Goal: Task Accomplishment & Management: Manage account settings

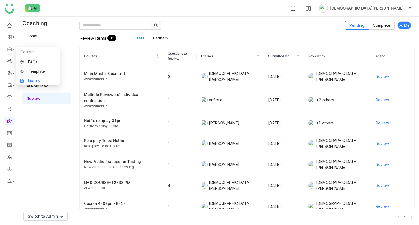
click at [40, 81] on link "Library" at bounding box center [37, 81] width 35 height 4
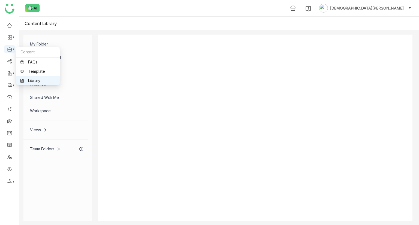
click at [29, 80] on link "Library" at bounding box center [37, 81] width 35 height 4
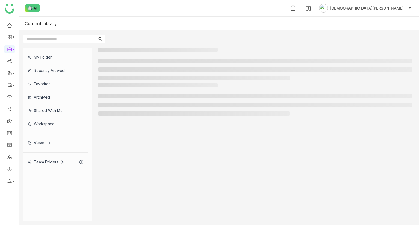
click at [46, 163] on div "Team Folders" at bounding box center [46, 162] width 37 height 5
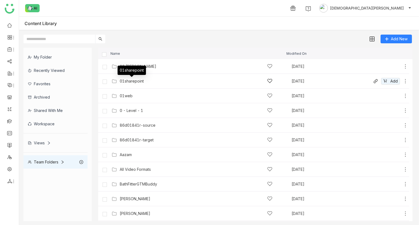
click at [138, 81] on div "01sharepoint" at bounding box center [132, 81] width 24 height 4
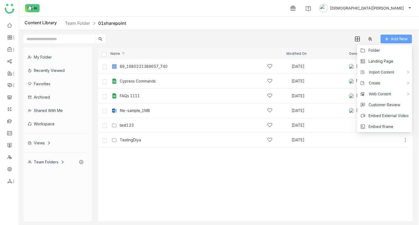
click at [400, 39] on span "Add New" at bounding box center [399, 39] width 17 height 6
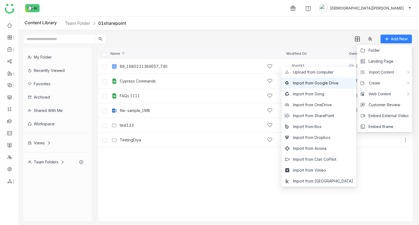
click at [329, 82] on span "Import from Google Drive" at bounding box center [316, 83] width 46 height 6
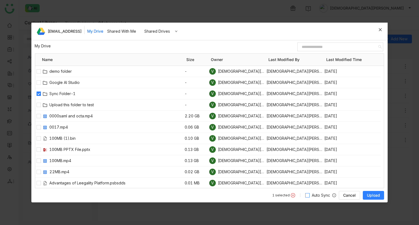
click at [310, 194] on span "Auto Sync" at bounding box center [320, 195] width 23 height 6
click at [373, 193] on span "Upload" at bounding box center [373, 195] width 13 height 5
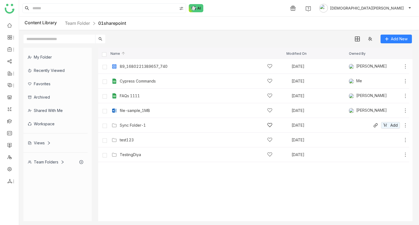
click at [404, 125] on icon at bounding box center [404, 125] width 5 height 5
click at [171, 129] on div "Sync Folder-1 Sep 25, 2025 Add" at bounding box center [253, 125] width 311 height 15
click at [143, 125] on div "Sync Folder-1" at bounding box center [133, 125] width 26 height 4
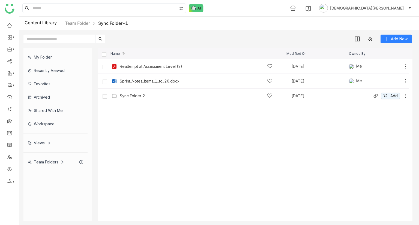
click at [405, 98] on icon at bounding box center [404, 95] width 5 height 5
click at [81, 25] on link "Team Folder" at bounding box center [77, 22] width 25 height 5
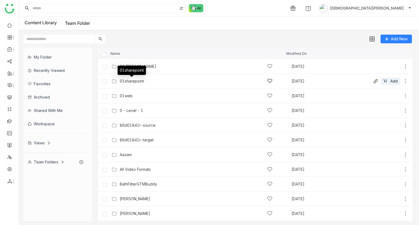
click at [133, 81] on div "01sharepoint" at bounding box center [132, 81] width 24 height 4
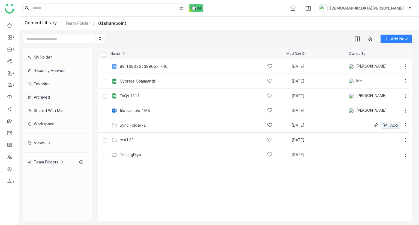
click at [405, 125] on icon at bounding box center [404, 125] width 5 height 5
click at [371, 118] on span "Disable Auto Sync" at bounding box center [385, 119] width 33 height 6
click at [143, 129] on div "Sync Folder-1 Sep 25, 2025 Add" at bounding box center [259, 125] width 298 height 8
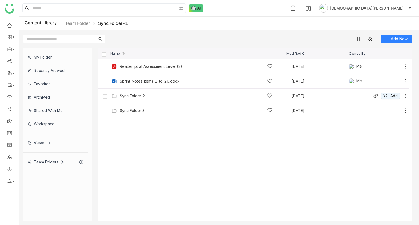
click at [405, 95] on icon at bounding box center [404, 95] width 5 height 5
click at [76, 22] on link "Team Folder" at bounding box center [77, 22] width 25 height 5
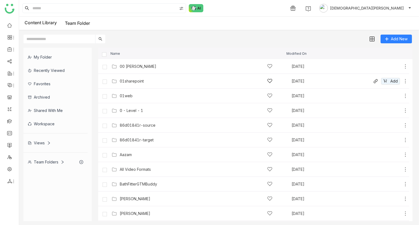
click at [140, 78] on div "01sharepoint" at bounding box center [196, 81] width 153 height 6
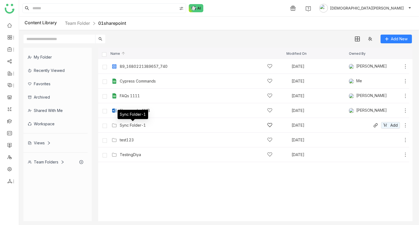
click at [136, 125] on div "Sync Folder-1" at bounding box center [133, 125] width 26 height 4
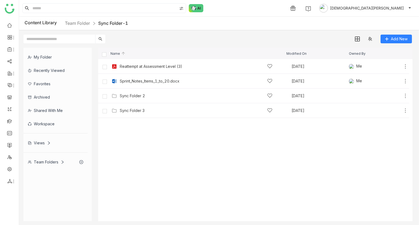
click at [185, 44] on div "My Folder Recently Viewed Favorites Archived Shared with me Workspace Views Tea…" at bounding box center [219, 134] width 400 height 182
click at [406, 96] on icon at bounding box center [404, 95] width 5 height 5
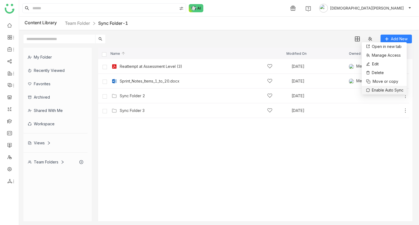
click at [382, 90] on span "Enable Auto Sync" at bounding box center [387, 90] width 32 height 6
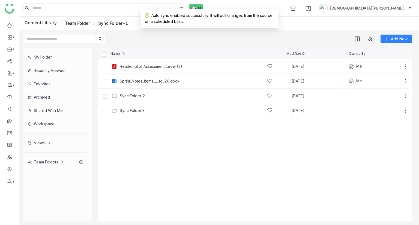
click at [80, 25] on link "Team Folder" at bounding box center [77, 22] width 25 height 5
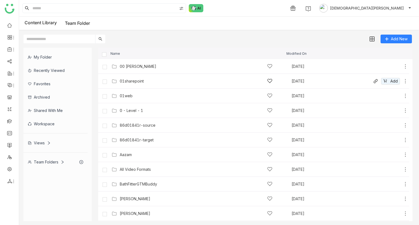
click at [153, 83] on div "01sharepoint" at bounding box center [196, 81] width 153 height 6
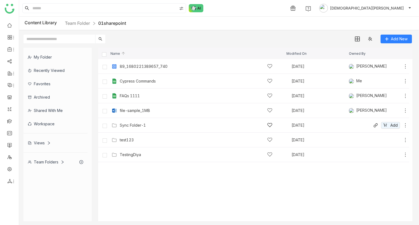
click at [404, 127] on icon at bounding box center [404, 125] width 5 height 5
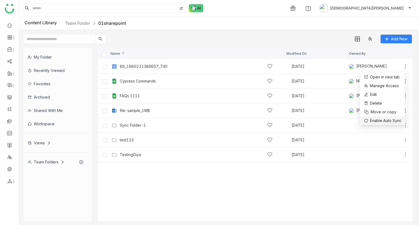
click at [377, 120] on span "Enable Auto Sync" at bounding box center [386, 121] width 32 height 6
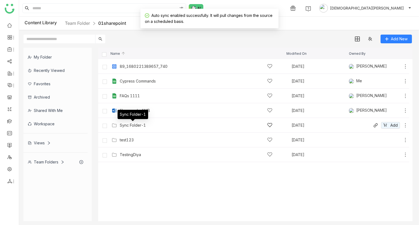
click at [140, 123] on div "Sync Folder-1" at bounding box center [133, 125] width 26 height 4
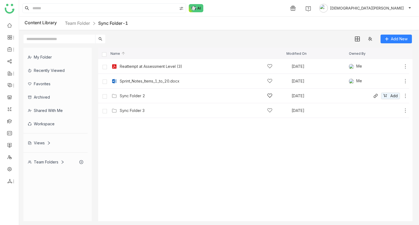
click at [406, 96] on icon at bounding box center [404, 95] width 5 height 5
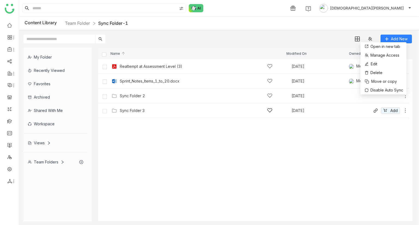
click at [404, 110] on icon at bounding box center [404, 110] width 5 height 5
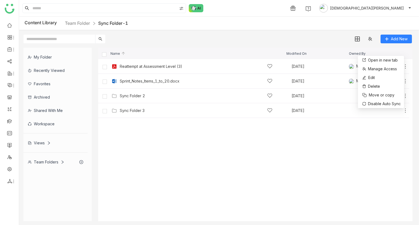
click at [112, 37] on div "Add New" at bounding box center [217, 36] width 397 height 13
